Goal: Task Accomplishment & Management: Manage account settings

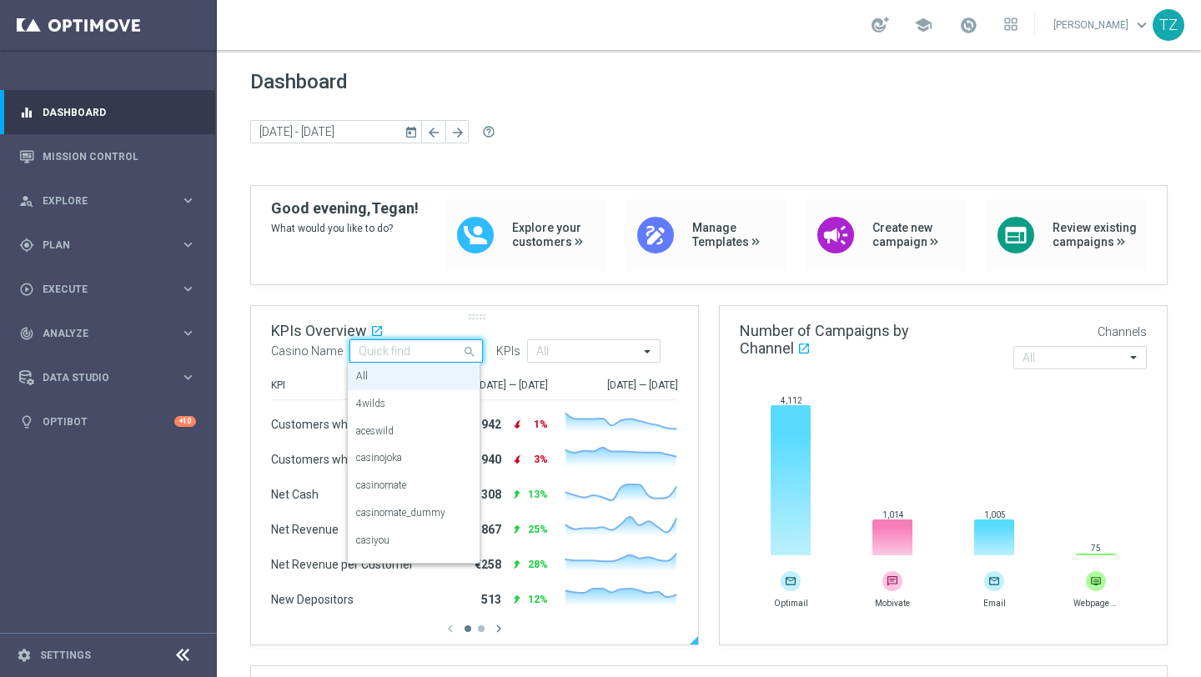
click at [463, 352] on span at bounding box center [471, 351] width 21 height 21
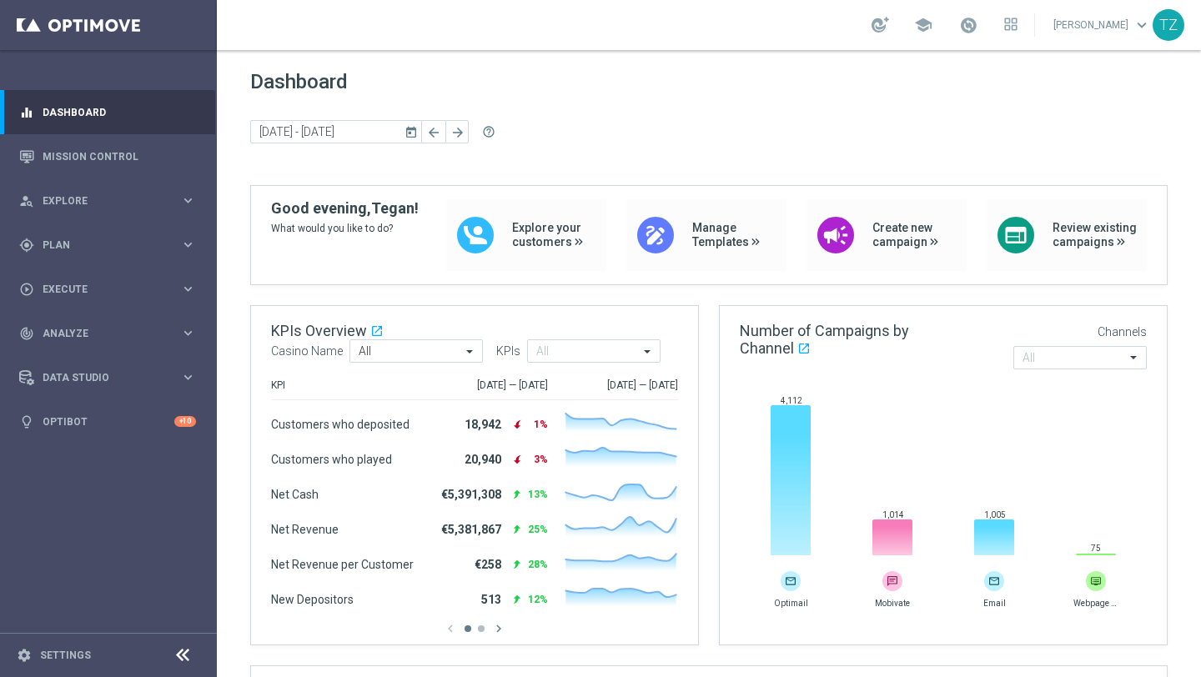
click at [499, 631] on icon "chevron_right" at bounding box center [498, 628] width 15 height 15
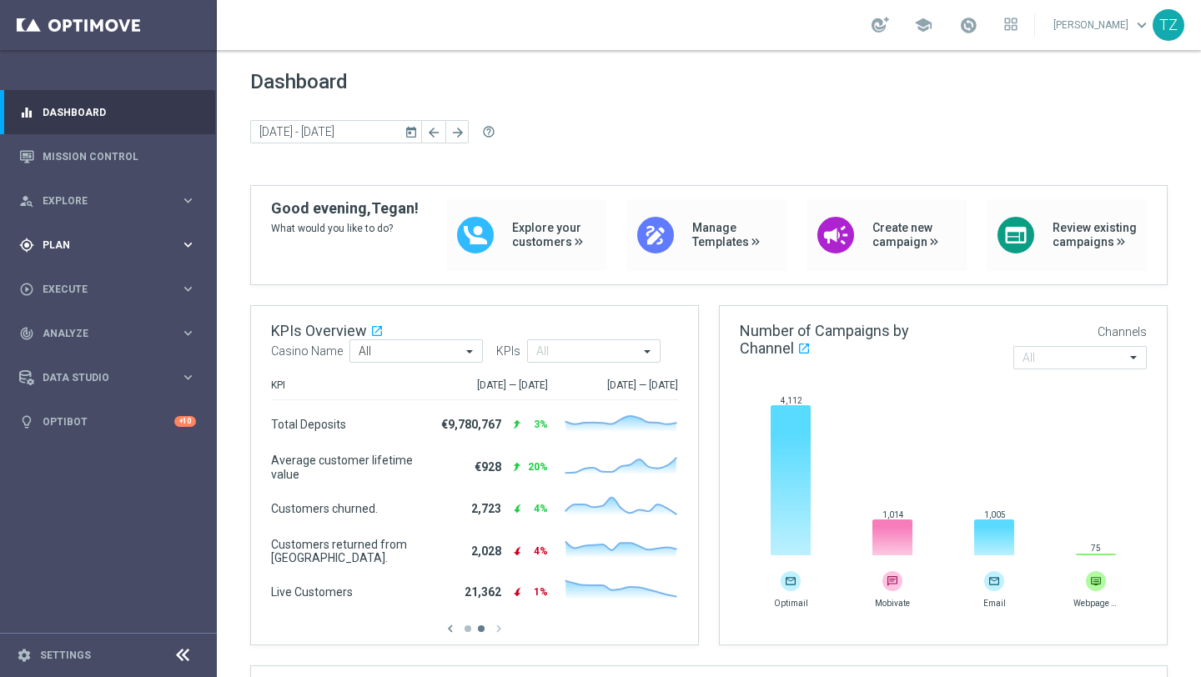
click at [188, 247] on icon "keyboard_arrow_right" at bounding box center [188, 245] width 16 height 16
click at [72, 328] on span "Templates" at bounding box center [103, 329] width 119 height 10
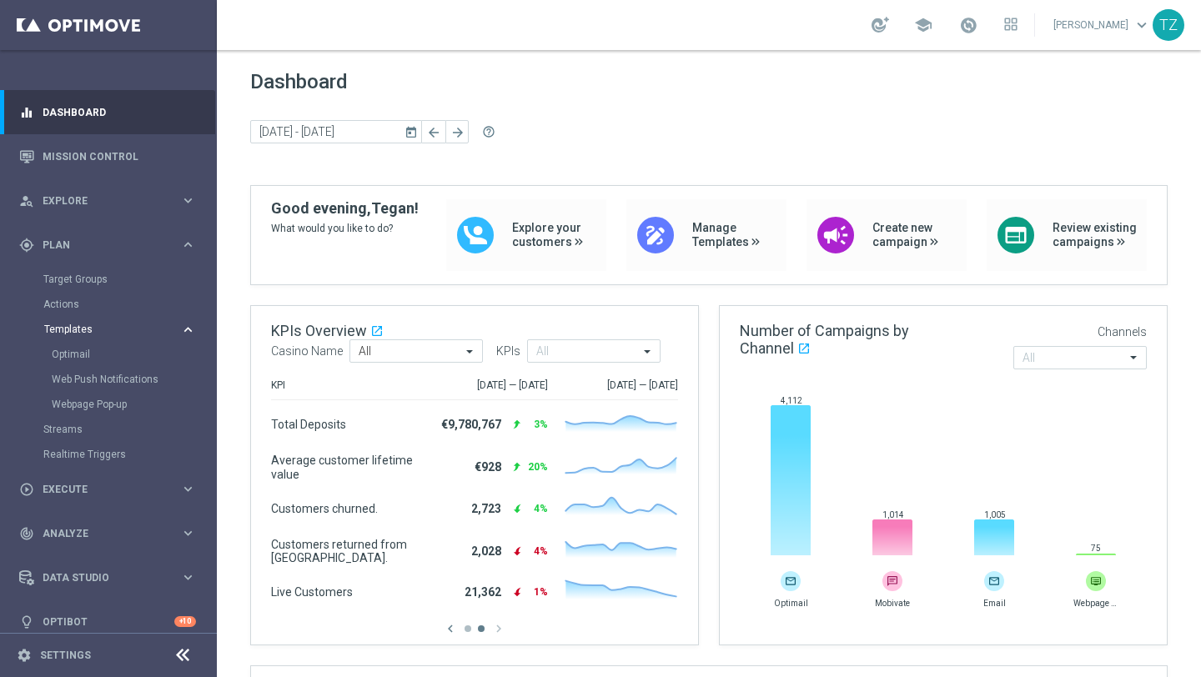
click at [79, 328] on span "Templates" at bounding box center [103, 329] width 119 height 10
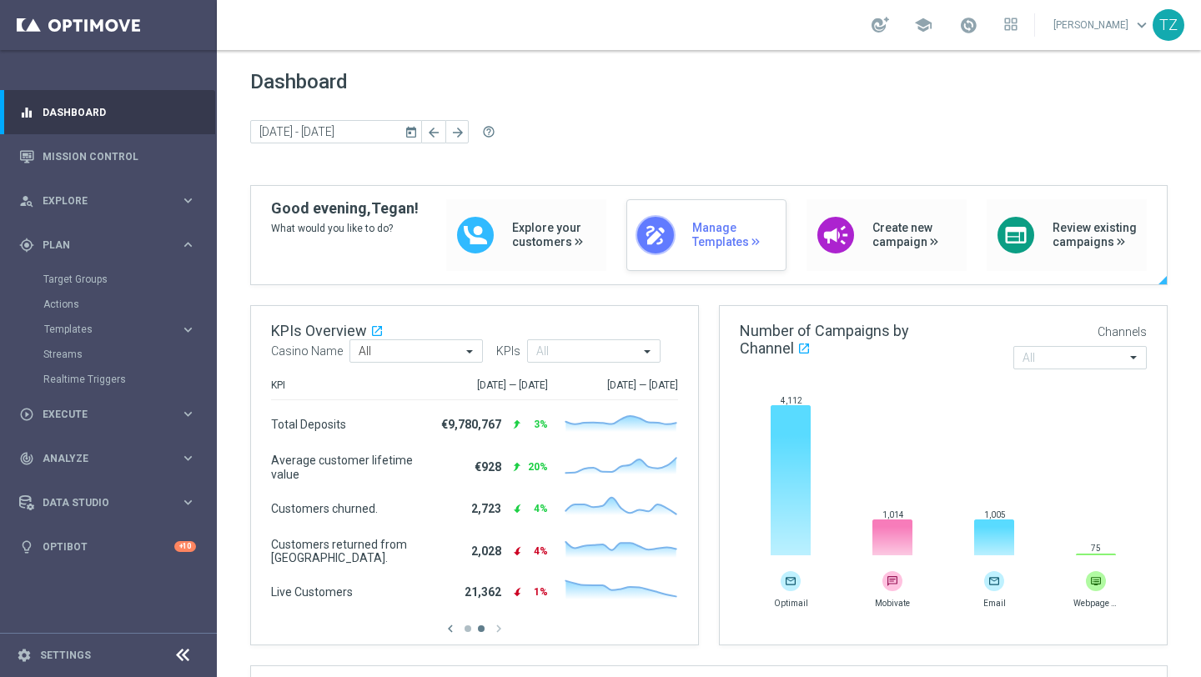
click at [713, 227] on span "Manage Templates" at bounding box center [734, 235] width 85 height 28
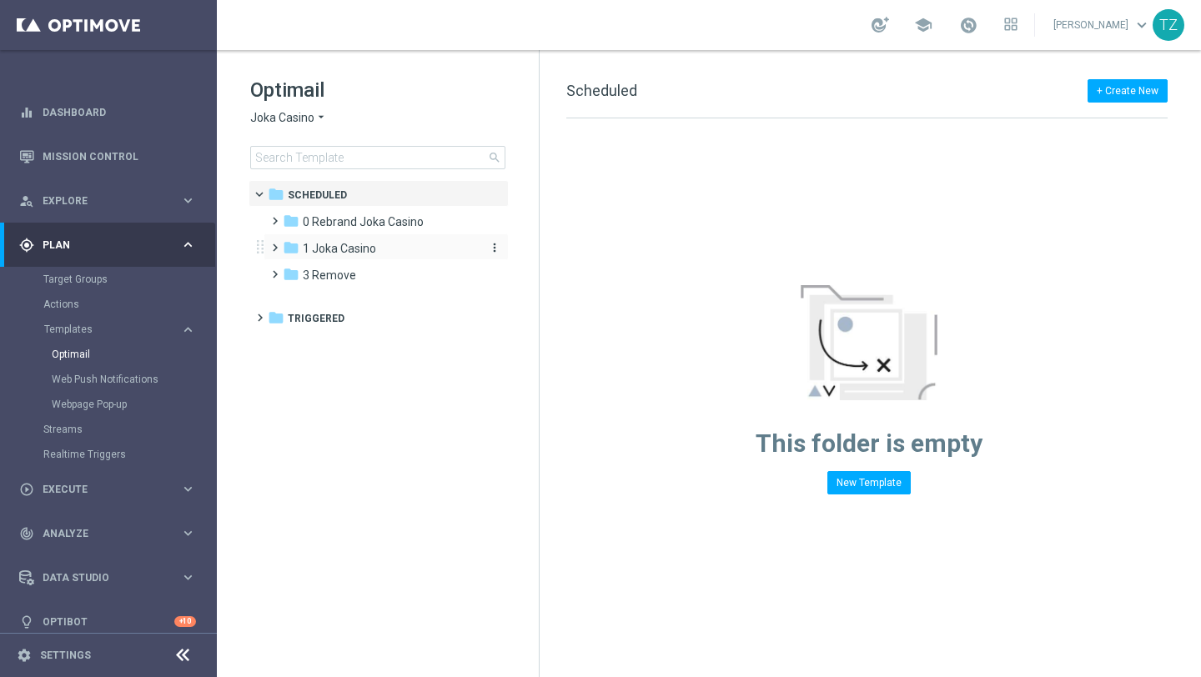
click at [367, 243] on span "1 Joka Casino" at bounding box center [339, 248] width 73 height 15
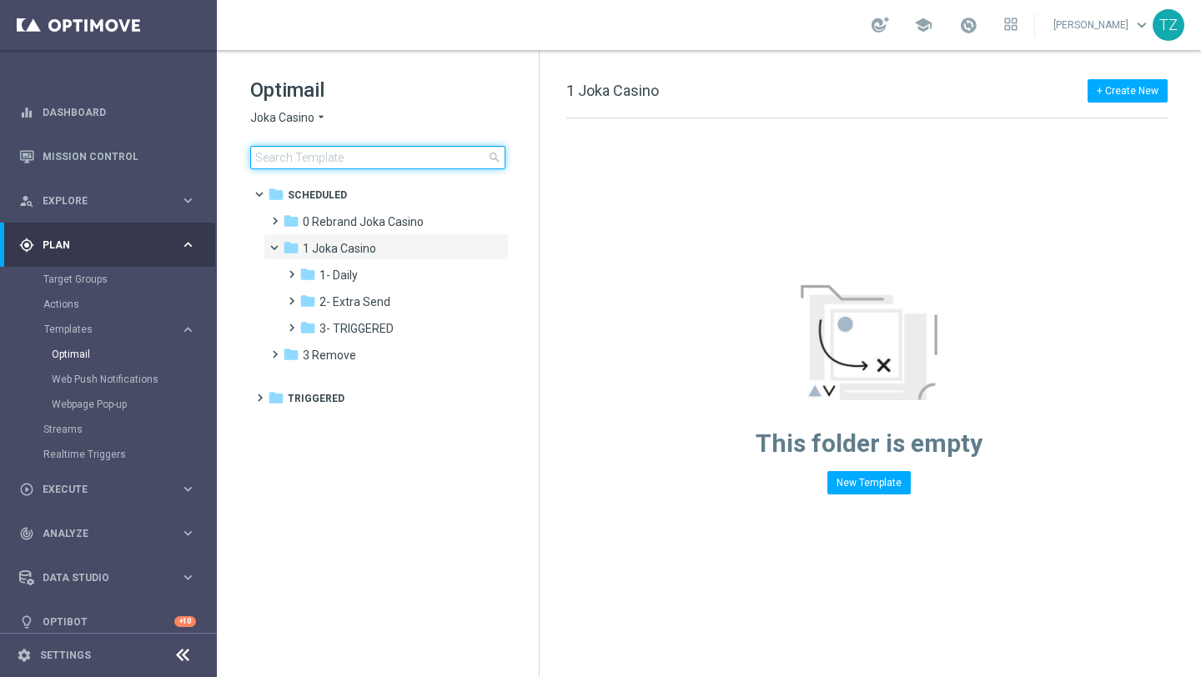
click at [353, 165] on input at bounding box center [377, 157] width 255 height 23
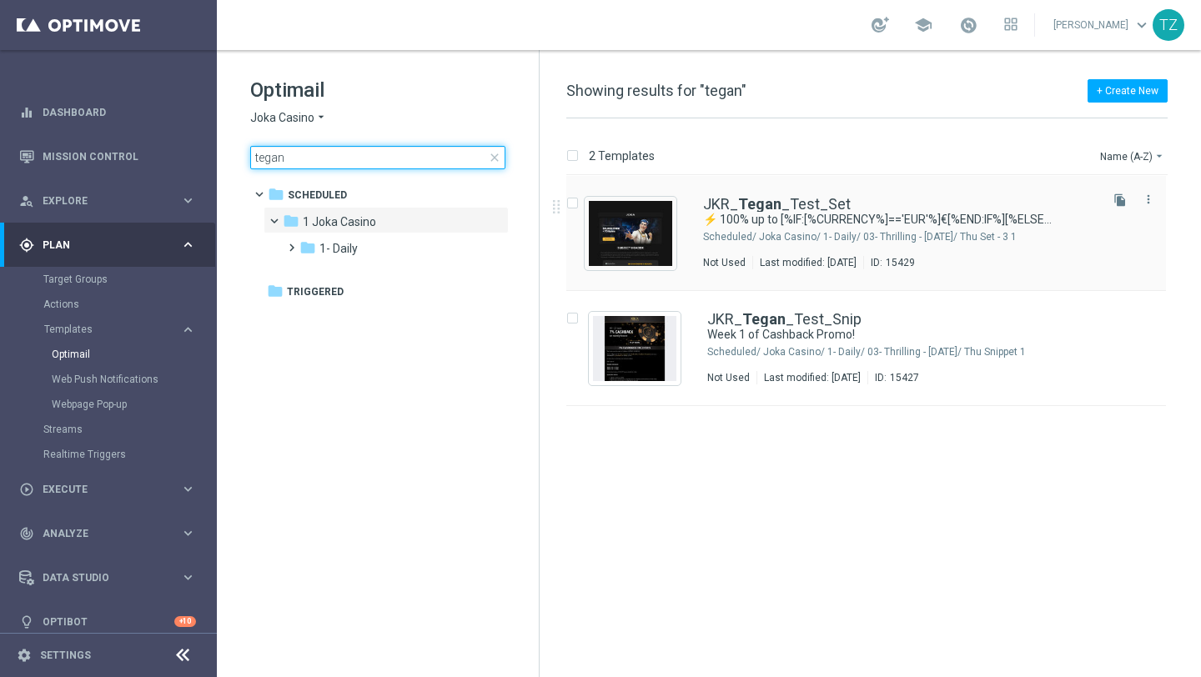
type input "tegan"
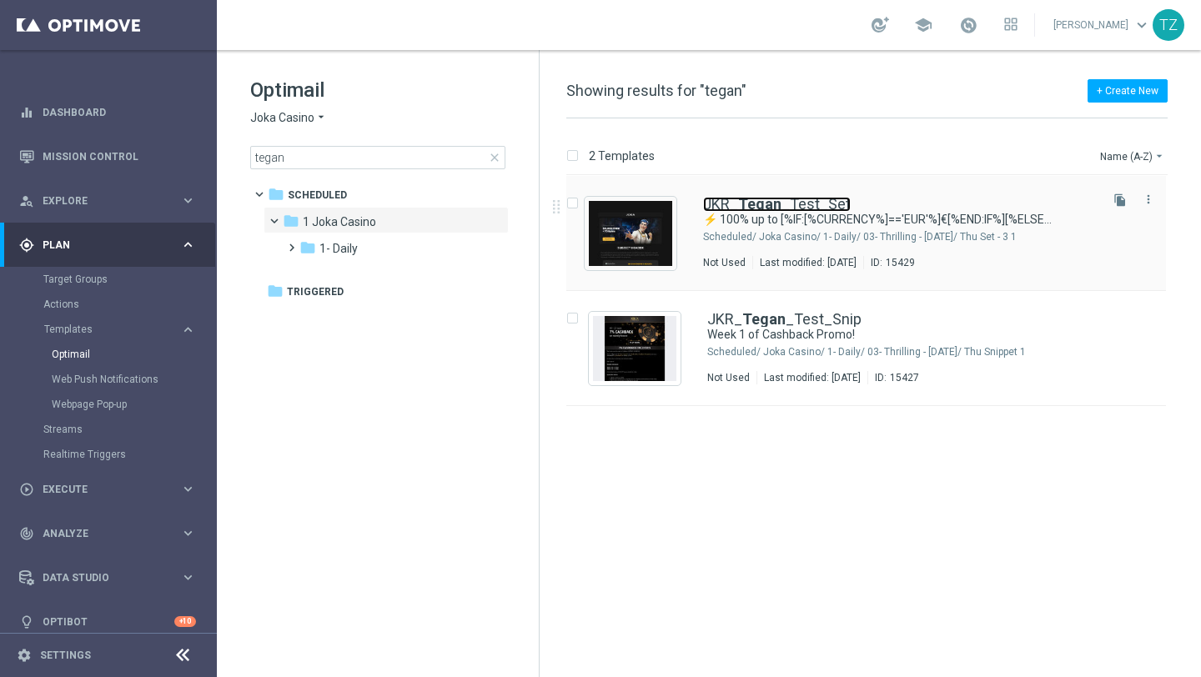
click at [725, 201] on link "JKR_ Tegan _Test_Set" at bounding box center [777, 204] width 148 height 15
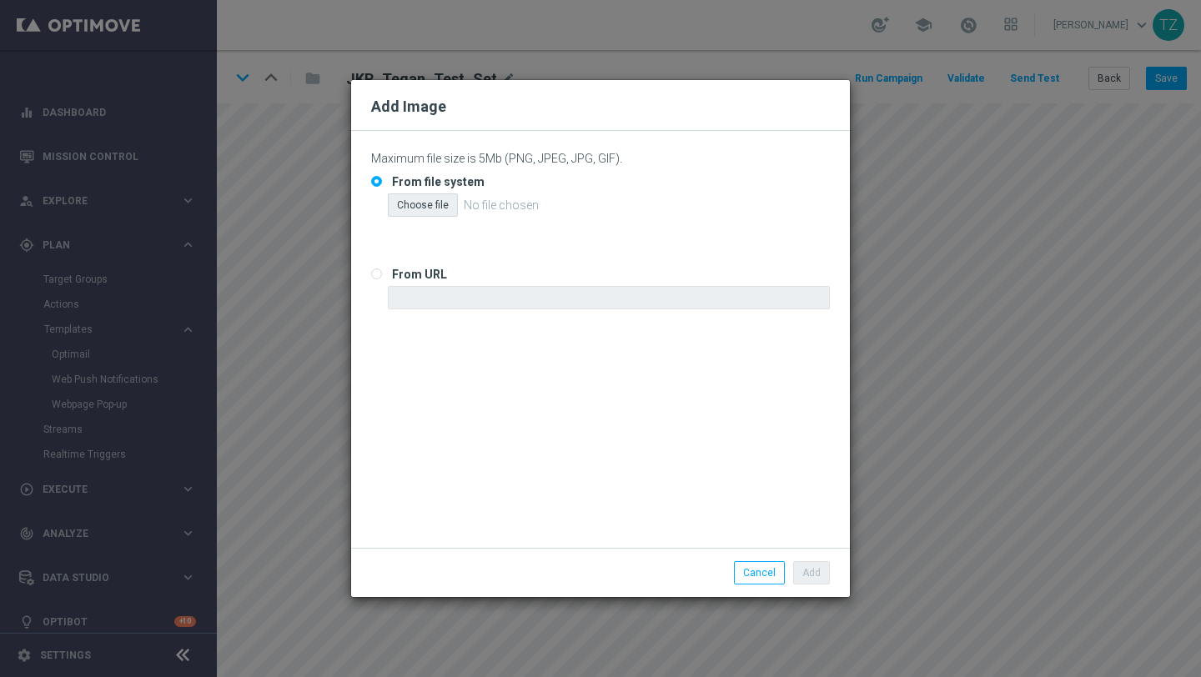
click at [434, 206] on div "Choose file" at bounding box center [423, 204] width 70 height 23
type input "C:\fakepath\Snippet.png"
click at [812, 571] on button "Add" at bounding box center [811, 572] width 37 height 23
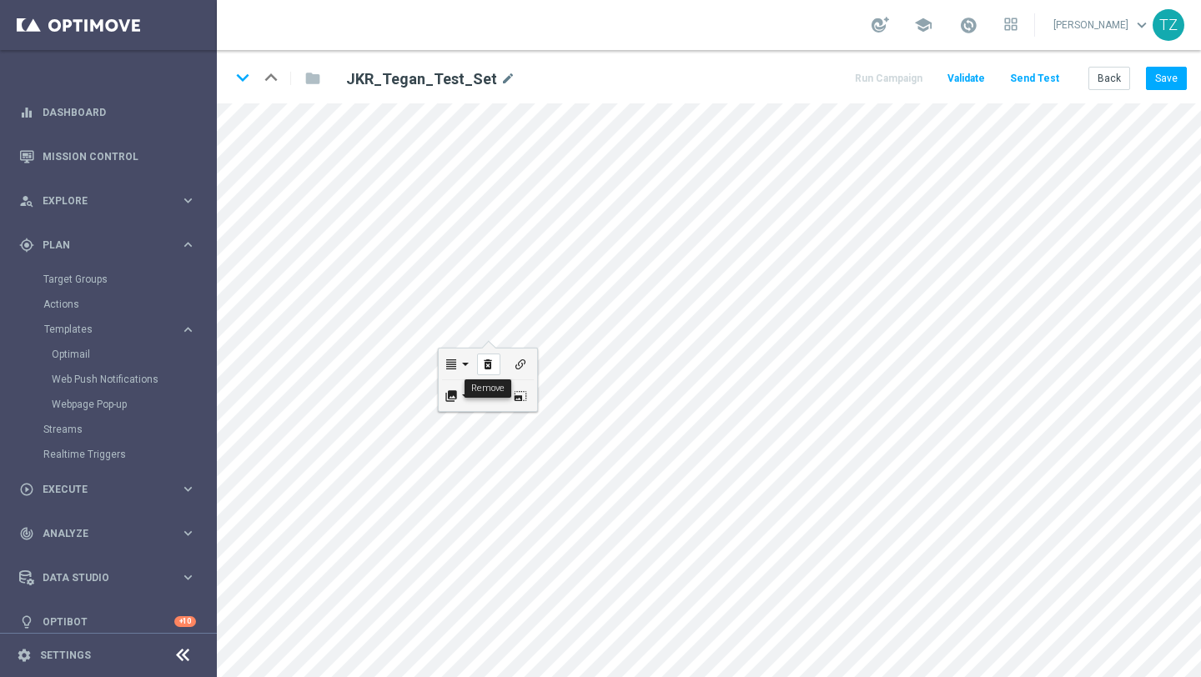
click at [484, 368] on icon "delete_forever" at bounding box center [487, 364] width 13 height 13
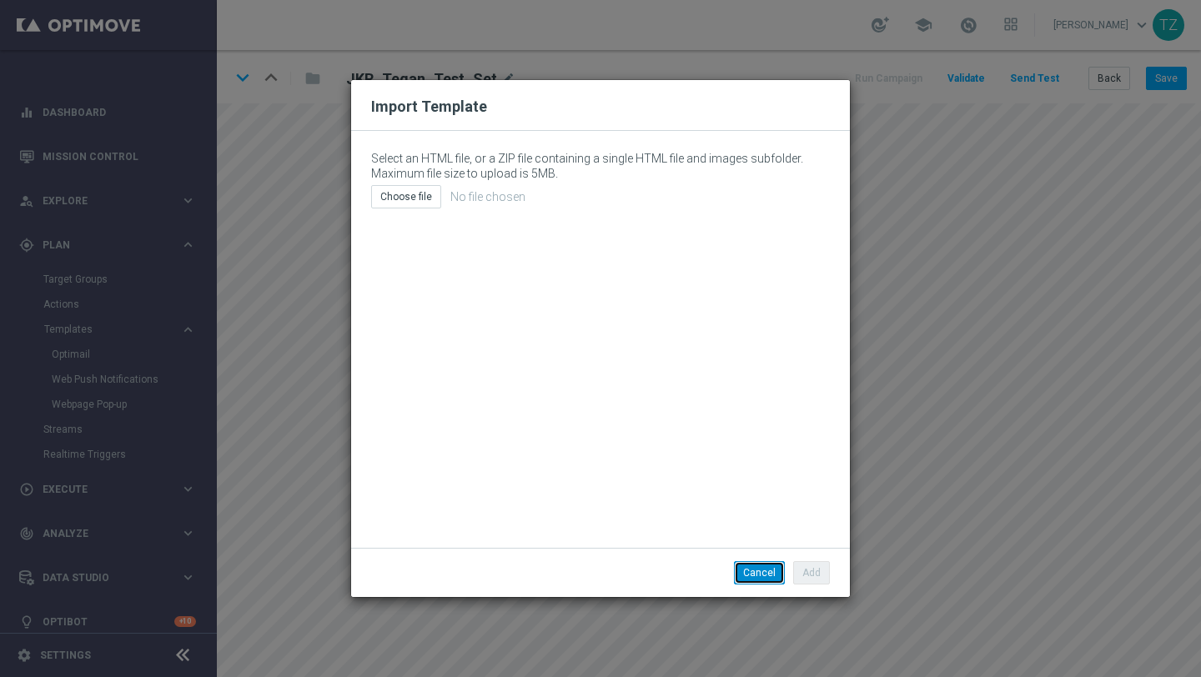
click at [769, 564] on button "Cancel" at bounding box center [759, 572] width 51 height 23
click at [399, 200] on div "Choose file" at bounding box center [406, 196] width 70 height 23
type input "C:\fakepath\email (20).html"
click at [805, 574] on button "Add" at bounding box center [811, 572] width 37 height 23
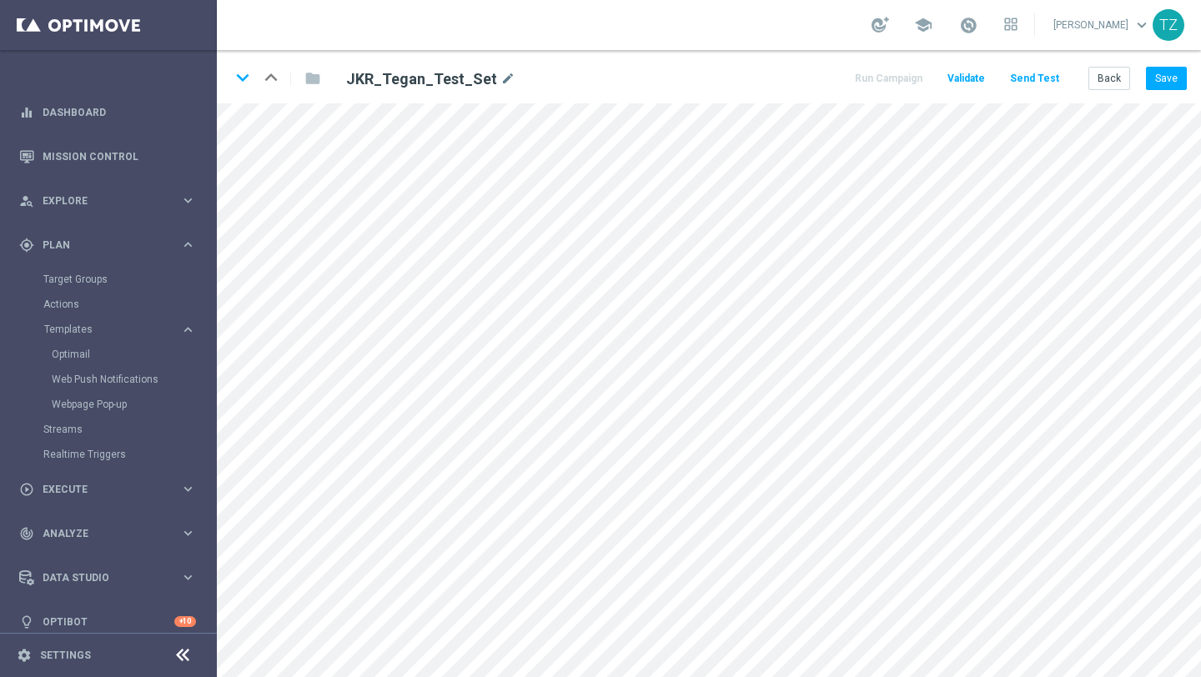
click at [1028, 78] on button "Send Test" at bounding box center [1034, 79] width 54 height 23
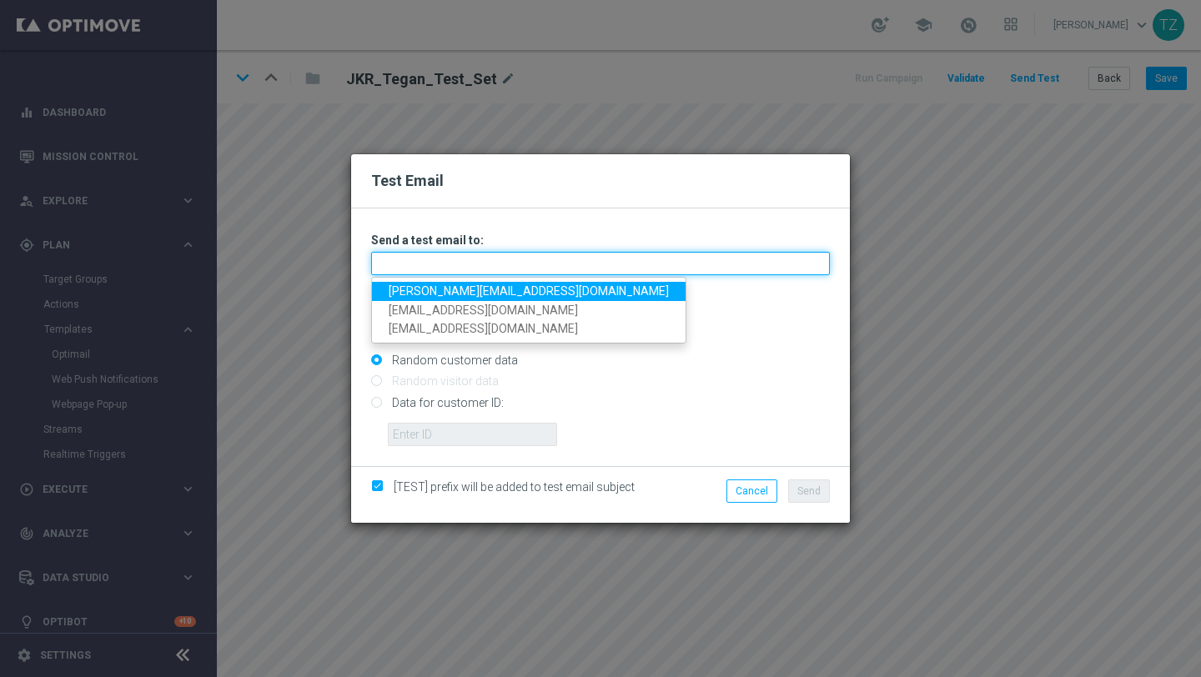
click at [553, 259] on input "text" at bounding box center [600, 263] width 459 height 23
type input "[EMAIL_ADDRESS][DOMAIN_NAME],[EMAIL_ADDRESS][DOMAIN_NAME]"
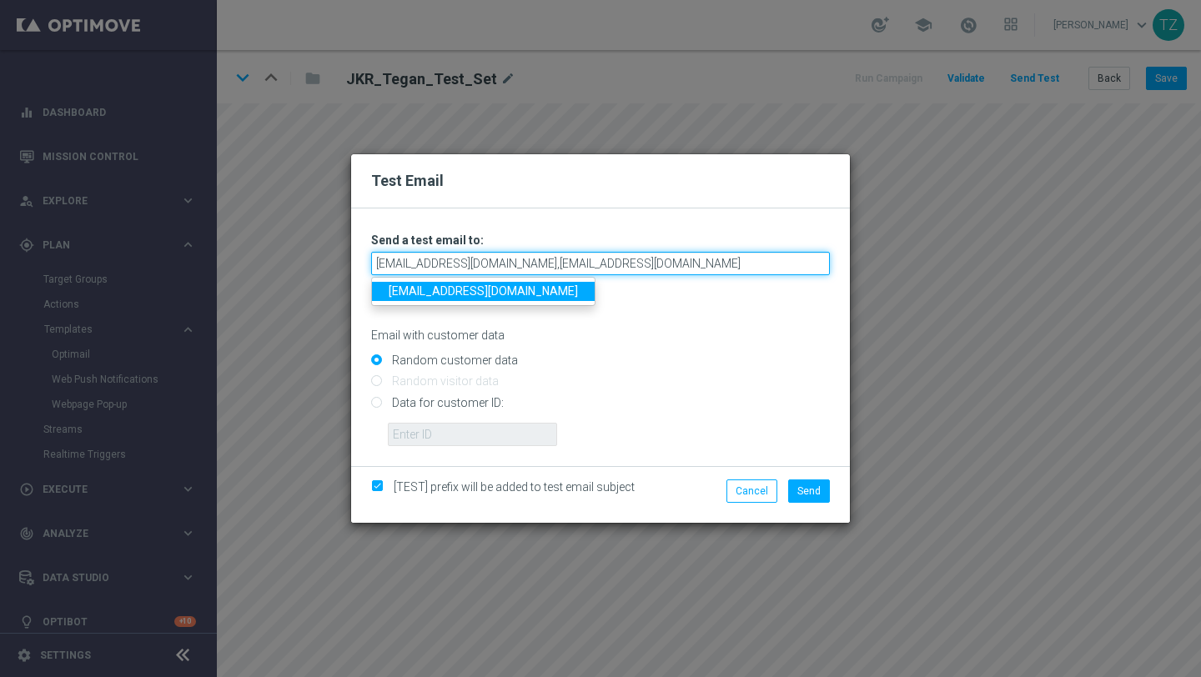
click at [671, 258] on input "[EMAIL_ADDRESS][DOMAIN_NAME],[EMAIL_ADDRESS][DOMAIN_NAME]" at bounding box center [600, 263] width 459 height 23
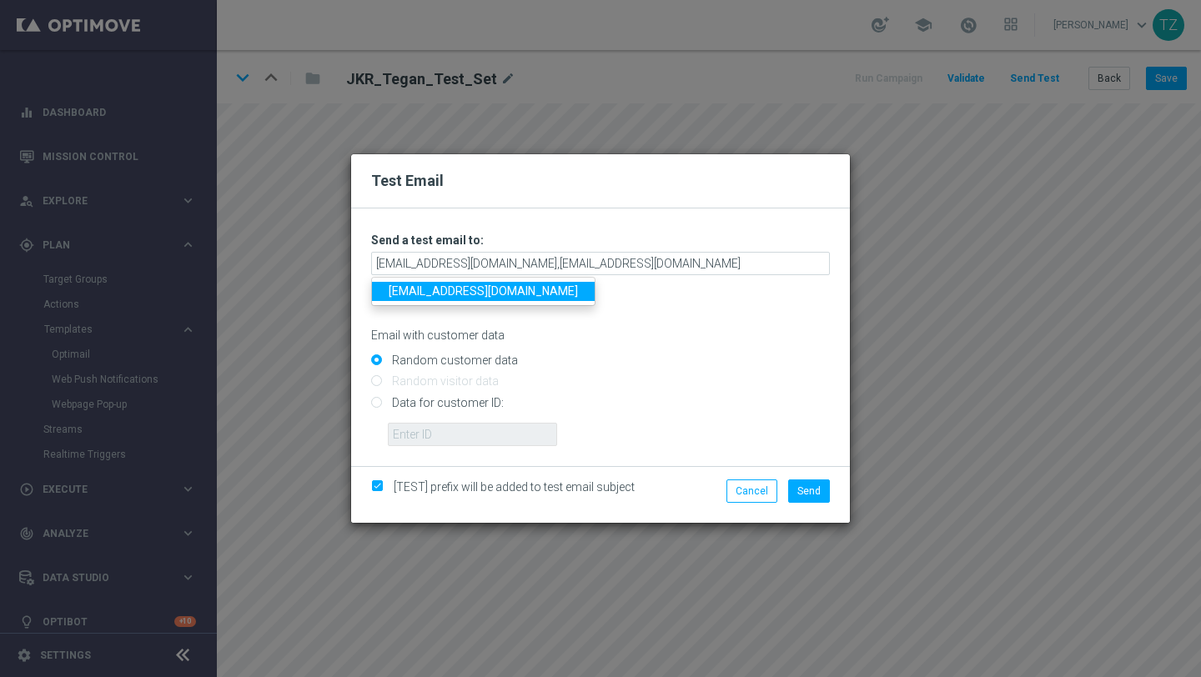
click at [475, 293] on link "[EMAIL_ADDRESS][DOMAIN_NAME]" at bounding box center [483, 291] width 223 height 19
click at [808, 485] on span "Send" at bounding box center [808, 491] width 23 height 12
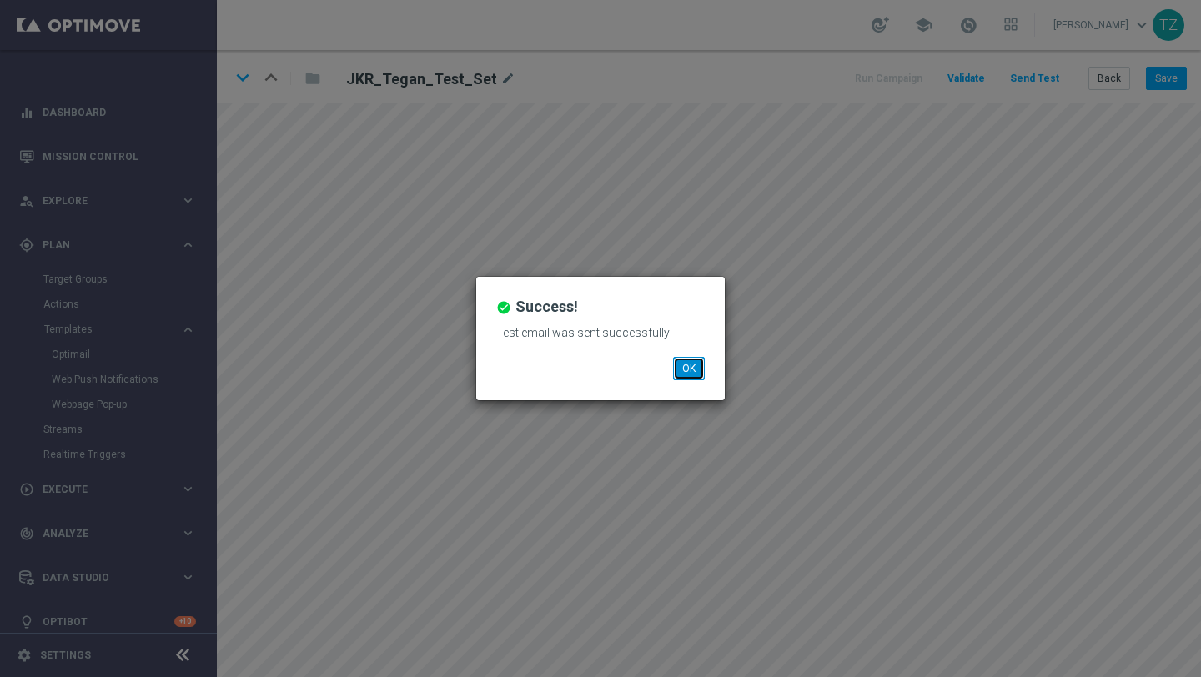
click at [691, 371] on button "OK" at bounding box center [689, 368] width 32 height 23
